Goal: Navigation & Orientation: Understand site structure

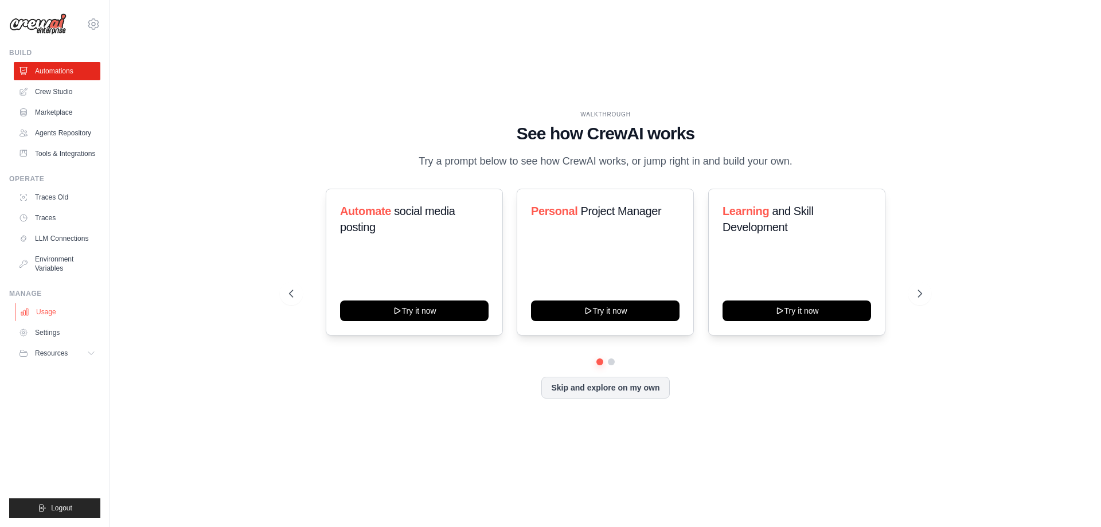
click at [53, 315] on link "Usage" at bounding box center [58, 312] width 87 height 18
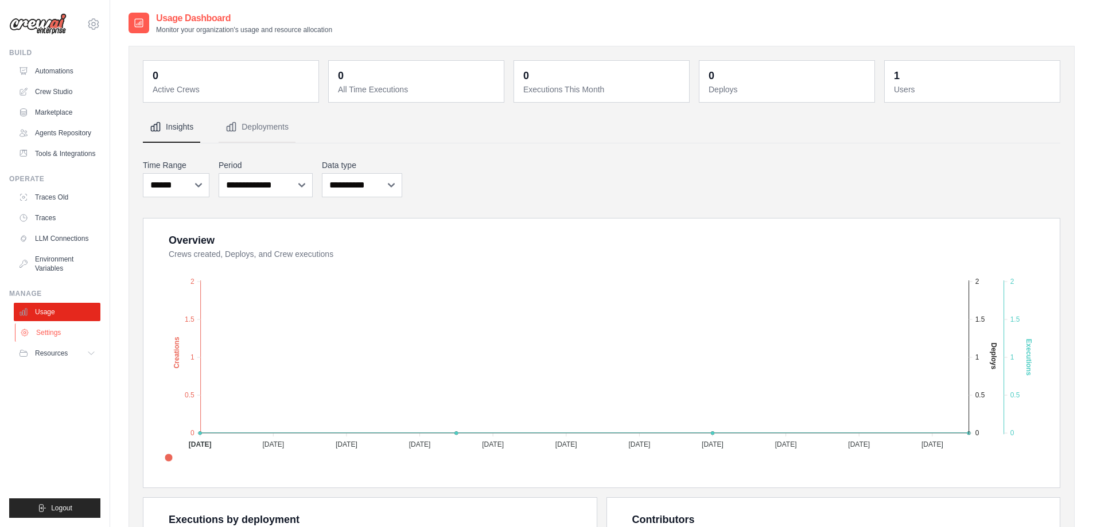
click at [48, 341] on link "Settings" at bounding box center [58, 332] width 87 height 18
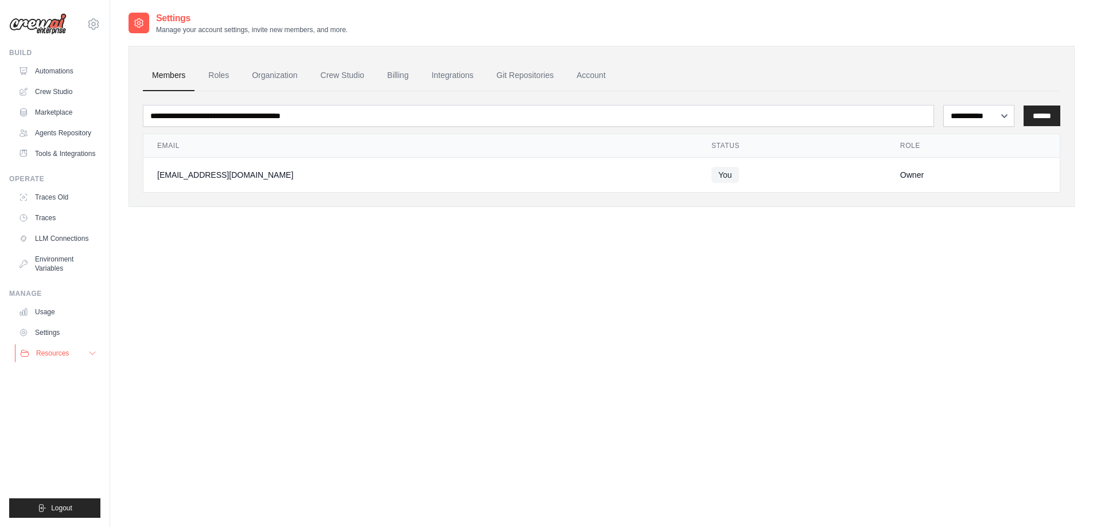
click at [57, 358] on span "Resources" at bounding box center [52, 353] width 33 height 9
click at [61, 96] on link "Crew Studio" at bounding box center [58, 92] width 87 height 18
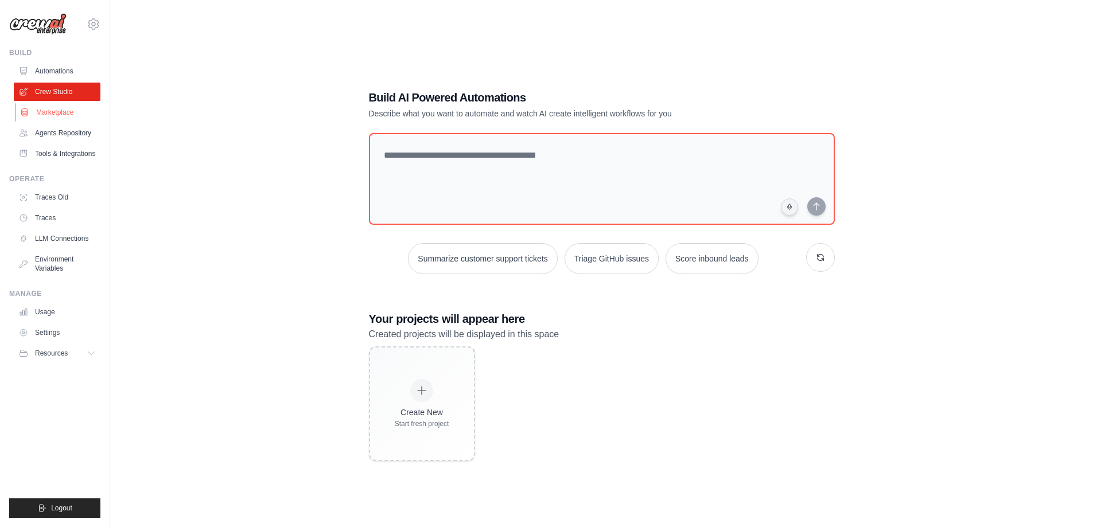
click at [61, 113] on link "Marketplace" at bounding box center [58, 112] width 87 height 18
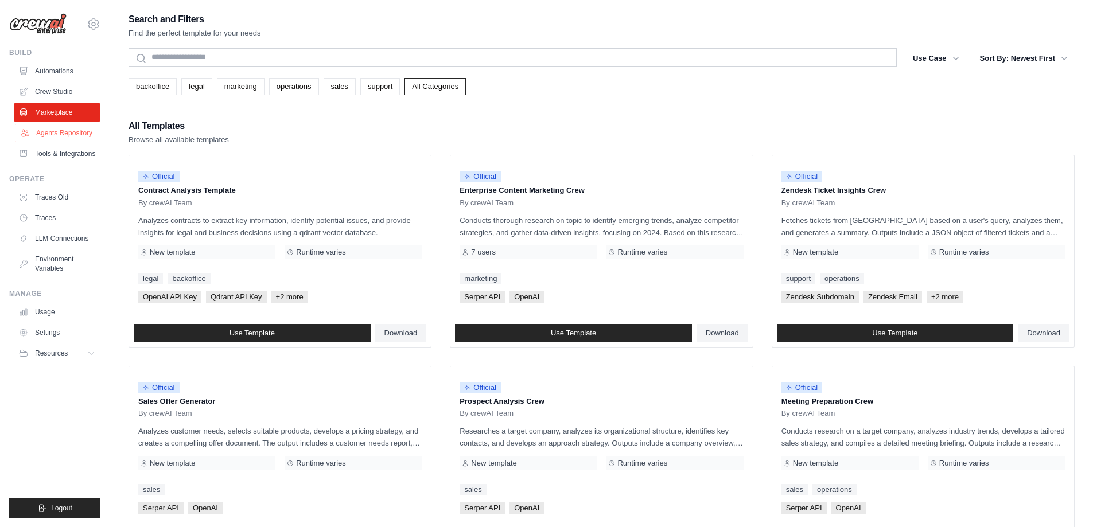
click at [55, 132] on link "Agents Repository" at bounding box center [58, 133] width 87 height 18
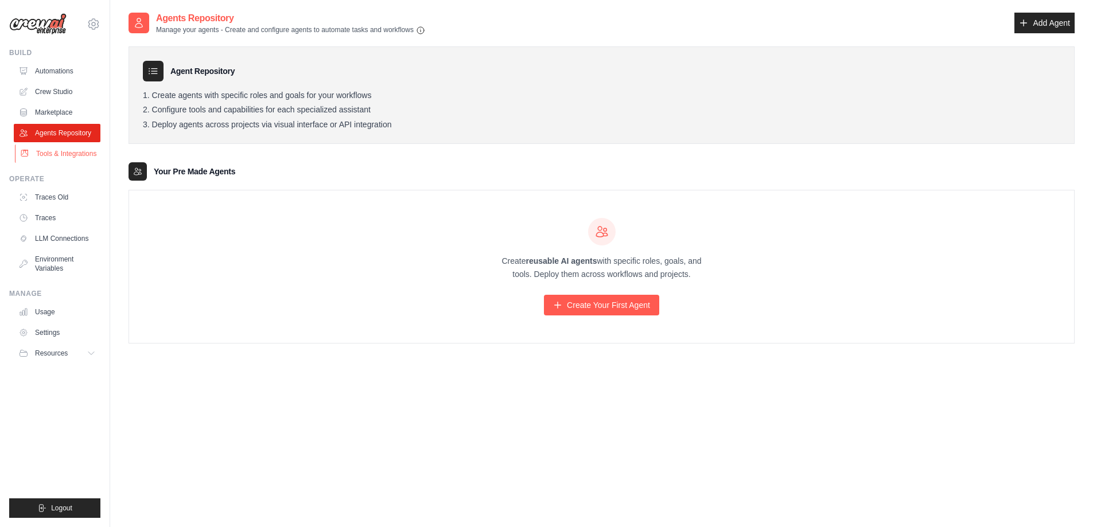
click at [51, 148] on link "Tools & Integrations" at bounding box center [58, 154] width 87 height 18
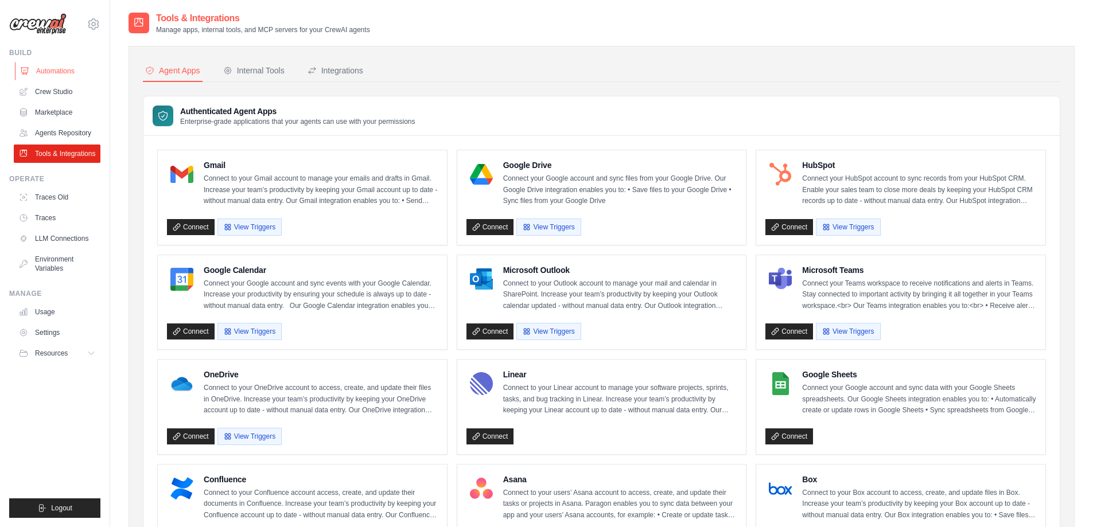
click at [54, 69] on link "Automations" at bounding box center [58, 71] width 87 height 18
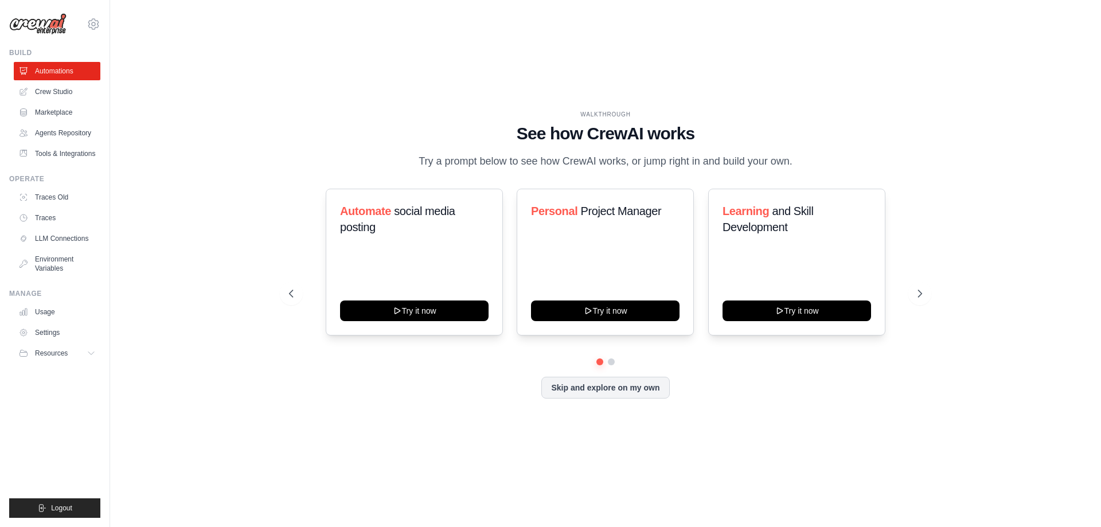
click at [103, 23] on div "[EMAIL_ADDRESS][DOMAIN_NAME] Settings Build Automations" at bounding box center [55, 263] width 110 height 527
click at [98, 24] on icon at bounding box center [94, 24] width 14 height 14
click at [151, 329] on div "WALKTHROUGH See how [PERSON_NAME] works Try a prompt below to see how [PERSON_N…" at bounding box center [605, 263] width 954 height 504
click at [40, 321] on link "Usage" at bounding box center [58, 312] width 87 height 18
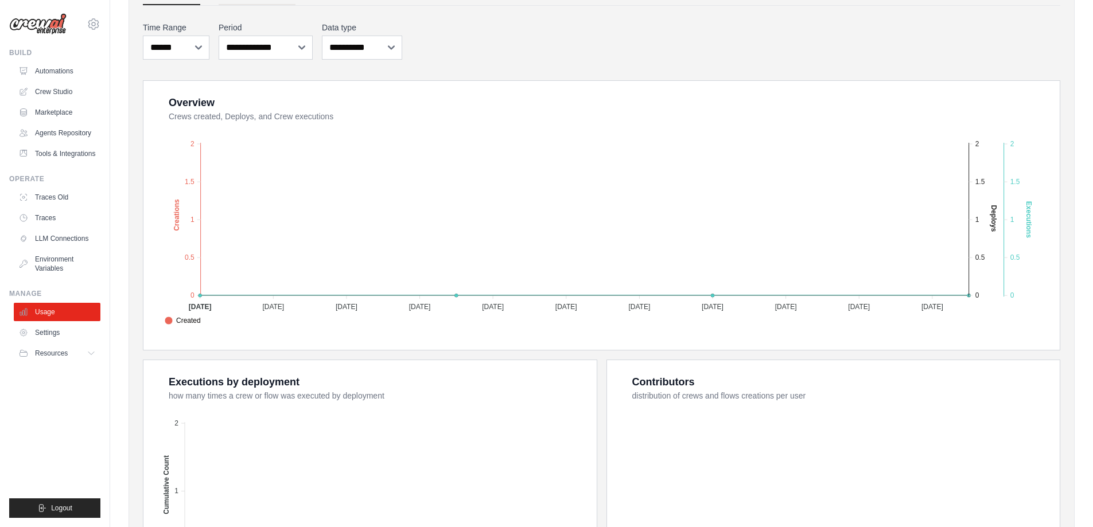
scroll to position [18, 0]
